Goal: Navigation & Orientation: Find specific page/section

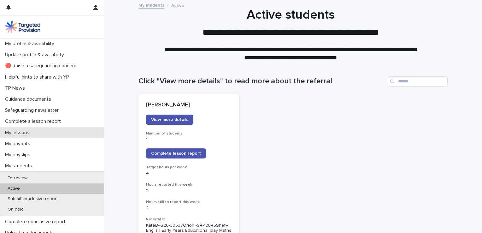
click at [24, 136] on div "My lessons" at bounding box center [52, 132] width 104 height 11
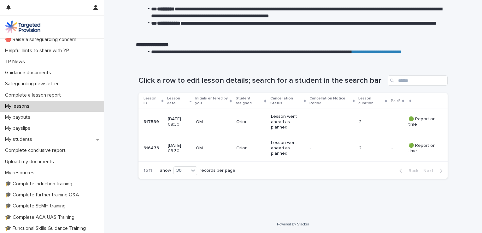
scroll to position [26, 0]
click at [20, 128] on p "My payslips" at bounding box center [19, 128] width 33 height 6
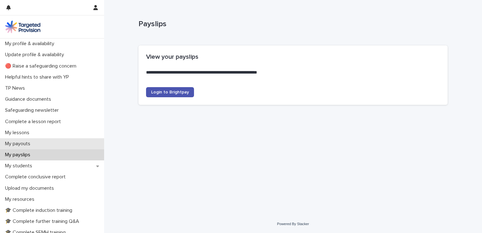
click at [17, 140] on div "My payouts" at bounding box center [52, 143] width 104 height 11
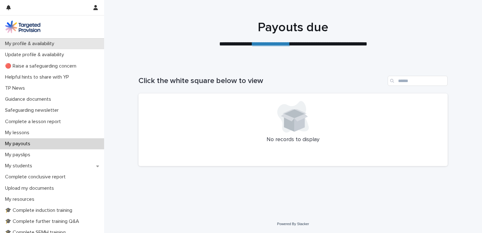
click at [45, 43] on p "My profile & availability" at bounding box center [31, 44] width 57 height 6
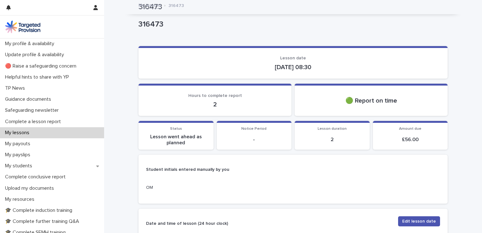
scroll to position [334, 0]
